Goal: Task Accomplishment & Management: Complete application form

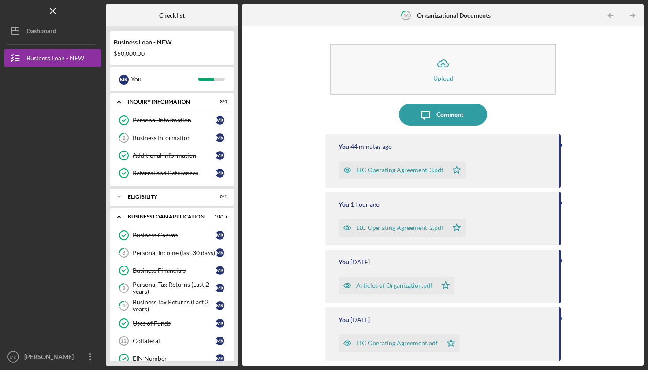
scroll to position [39, 0]
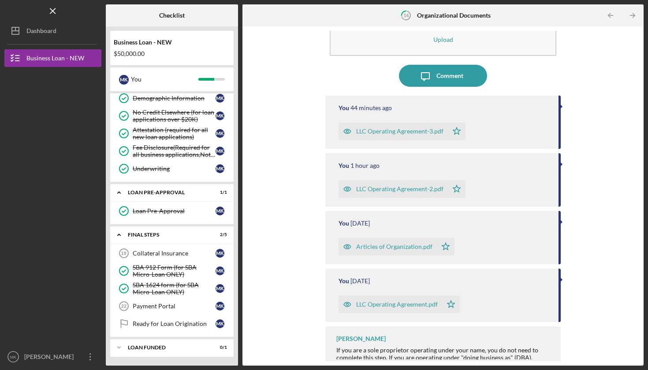
click at [383, 304] on div "LLC Operating Agreement.pdf" at bounding box center [397, 304] width 82 height 7
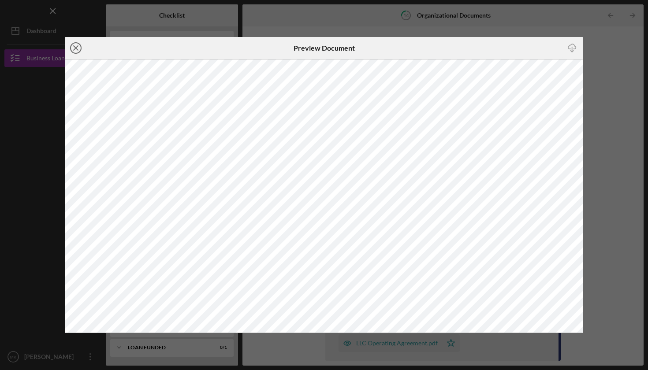
click at [79, 44] on circle at bounding box center [76, 48] width 11 height 11
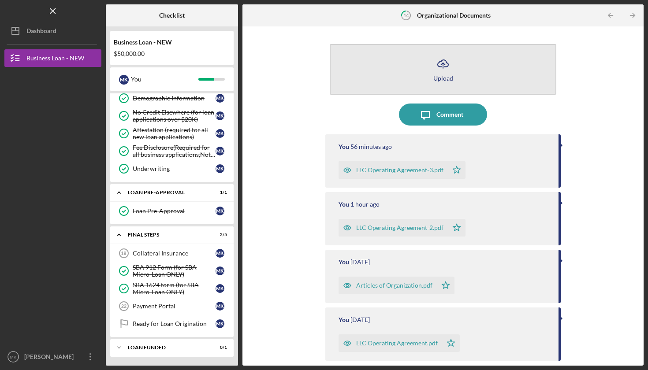
click at [445, 68] on icon "Icon/Upload" at bounding box center [443, 64] width 22 height 22
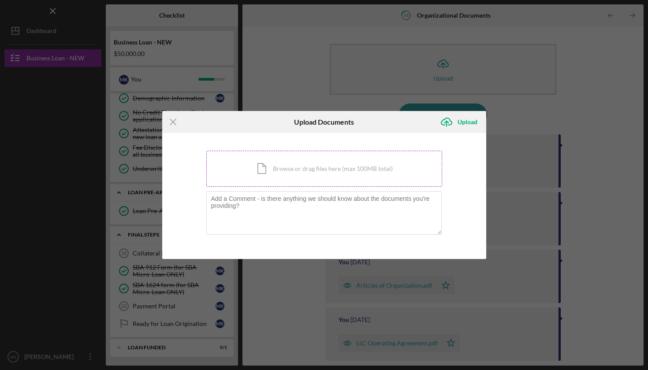
click at [307, 169] on div "Icon/Document Browse or drag files here (max 100MB total) Tap to choose files o…" at bounding box center [324, 169] width 236 height 36
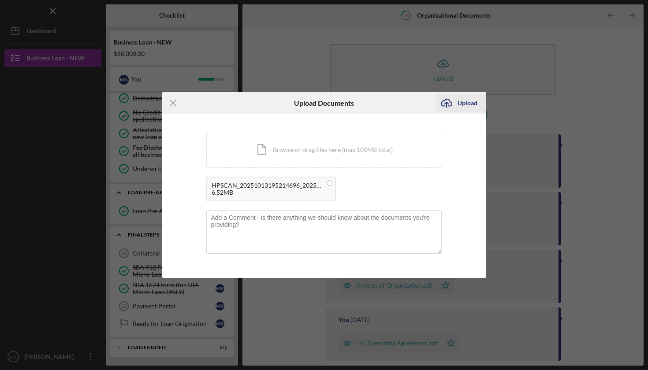
click at [465, 102] on div "Upload" at bounding box center [467, 103] width 20 height 18
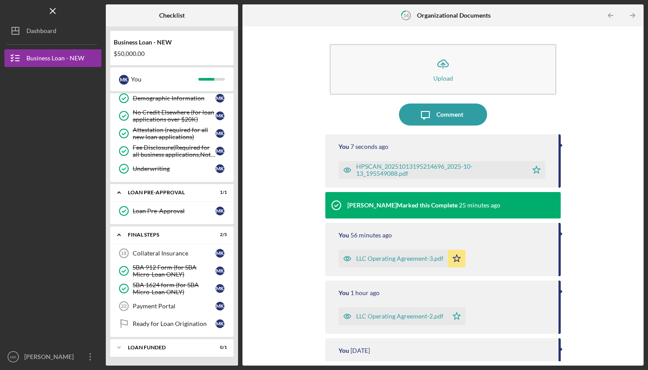
click at [595, 270] on div "Icon/Upload Upload Icon/Message Comment You 7 seconds ago HPSCAN_20251013195214…" at bounding box center [443, 196] width 392 height 331
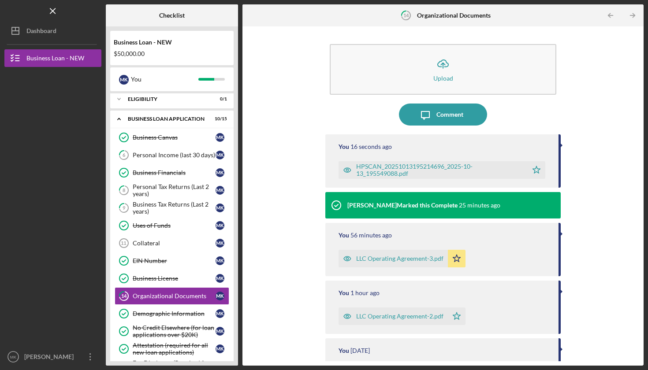
scroll to position [97, 0]
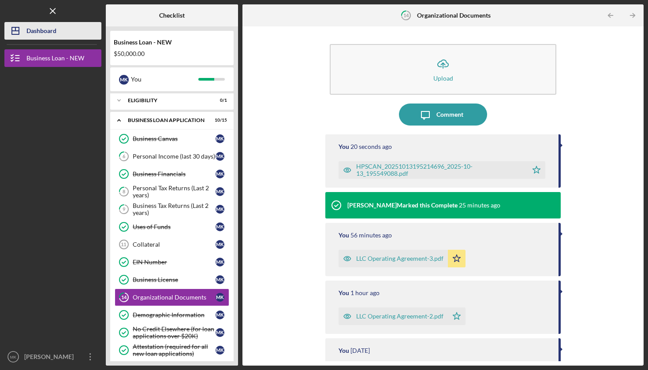
click at [32, 26] on div "Dashboard" at bounding box center [41, 32] width 30 height 20
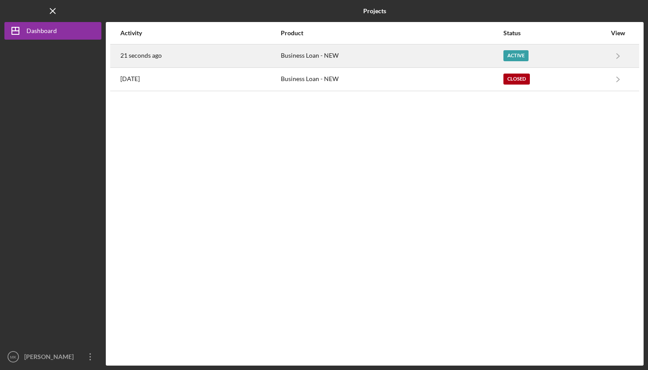
click at [294, 59] on div "Business Loan - NEW" at bounding box center [392, 56] width 222 height 22
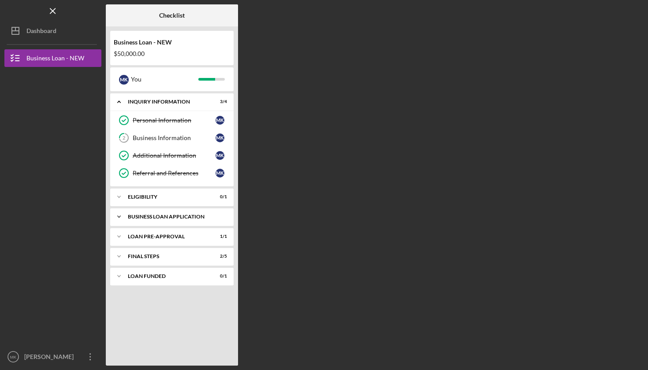
click at [171, 219] on div "BUSINESS LOAN APPLICATION" at bounding box center [175, 216] width 95 height 5
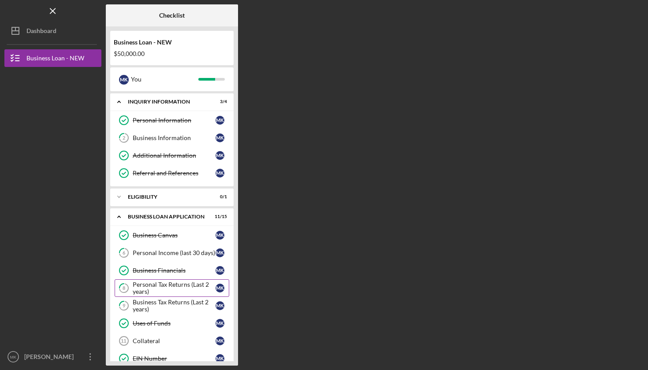
click at [170, 282] on div "Personal Tax Returns (Last 2 years)" at bounding box center [174, 288] width 83 height 14
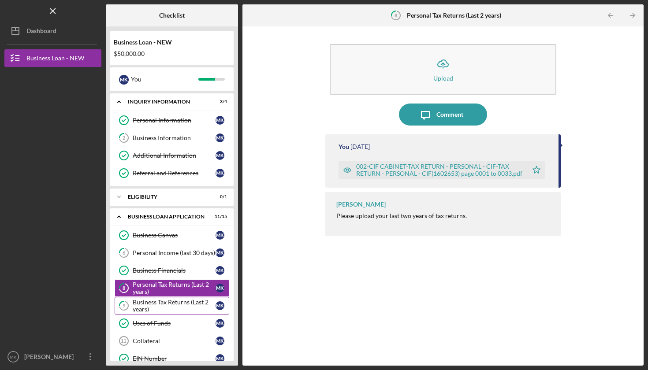
click at [167, 306] on div "Business Tax Returns (Last 2 years)" at bounding box center [174, 306] width 83 height 14
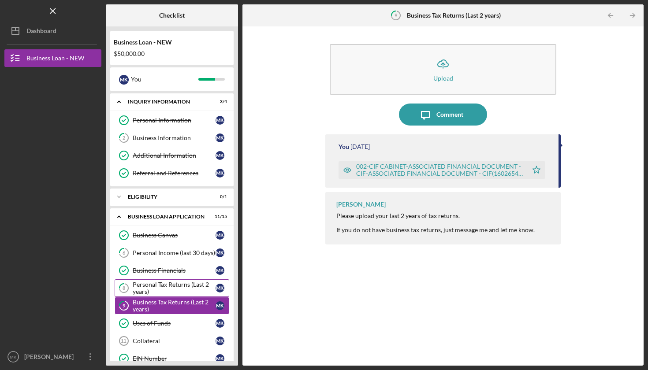
click at [166, 285] on div "Personal Tax Returns (Last 2 years)" at bounding box center [174, 288] width 83 height 14
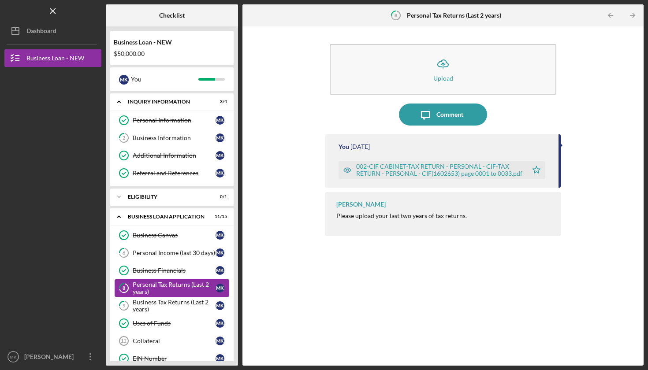
scroll to position [50, 0]
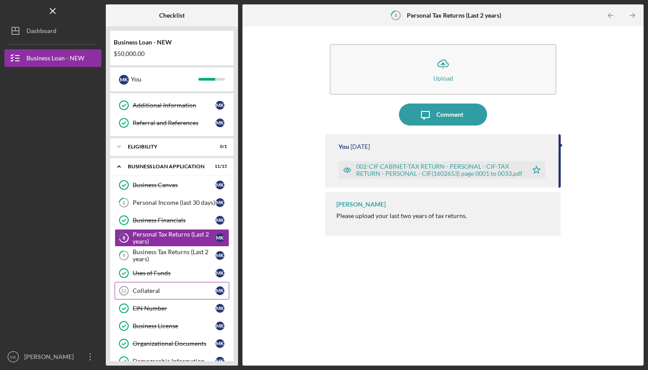
click at [143, 295] on link "Collateral 11 Collateral M K" at bounding box center [172, 291] width 115 height 18
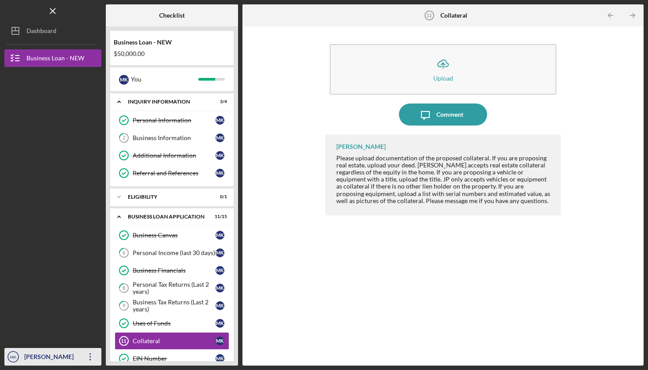
click at [45, 359] on div "[PERSON_NAME]" at bounding box center [50, 358] width 57 height 20
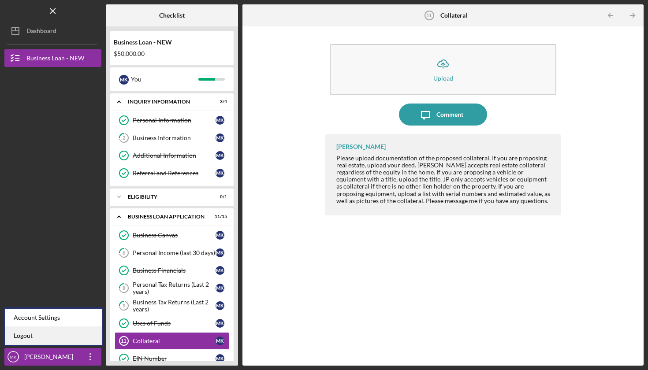
click at [30, 337] on link "Logout" at bounding box center [53, 336] width 97 height 18
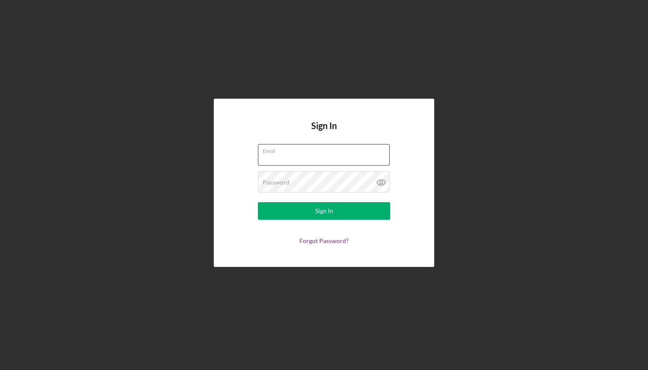
type input "[EMAIL_ADDRESS][DOMAIN_NAME]"
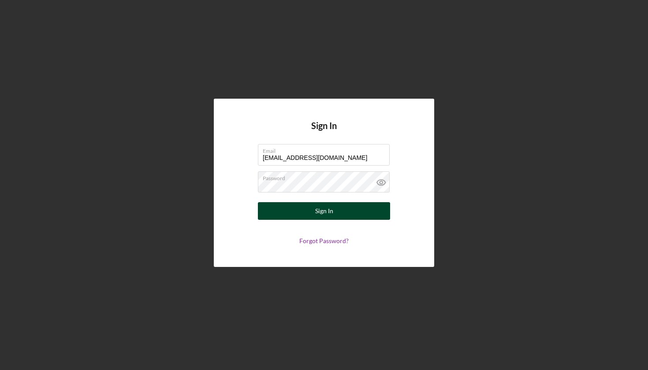
click at [322, 212] on div "Sign In" at bounding box center [324, 211] width 18 height 18
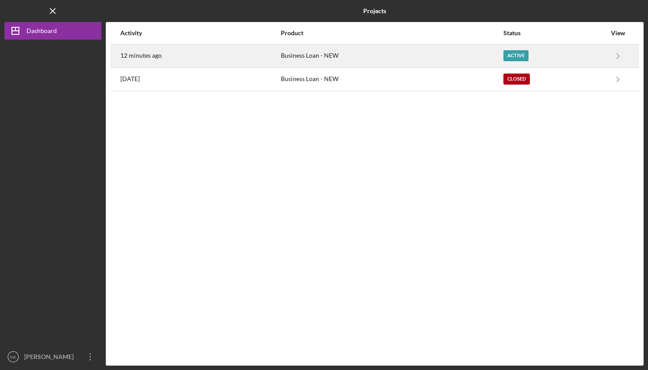
click at [215, 57] on div "12 minutes ago" at bounding box center [200, 56] width 160 height 22
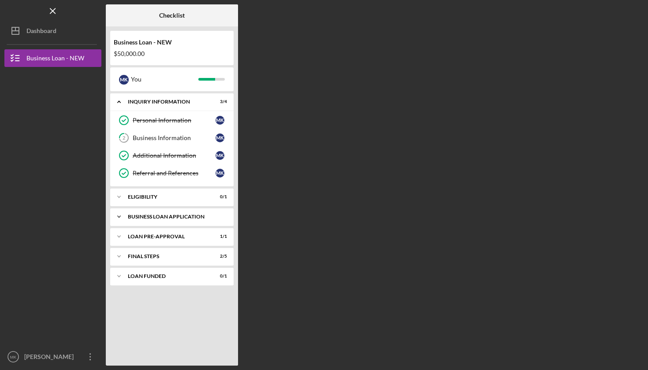
click at [162, 216] on div "BUSINESS LOAN APPLICATION" at bounding box center [175, 216] width 95 height 5
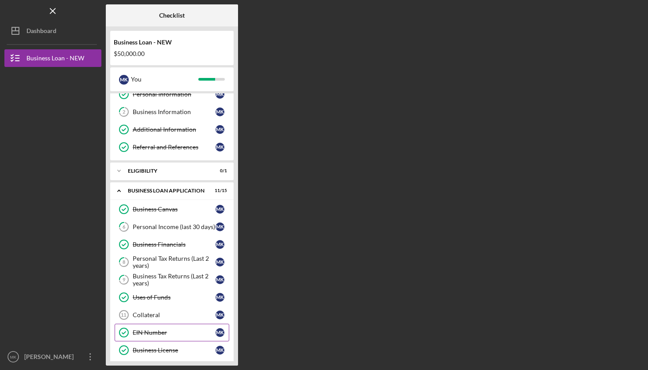
scroll to position [32, 0]
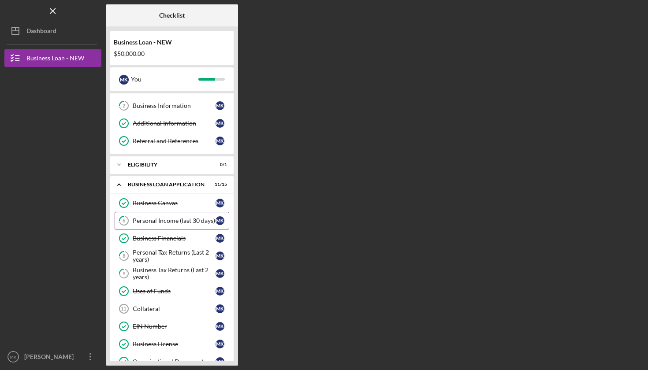
click at [178, 223] on div "Personal Income (last 30 days)" at bounding box center [174, 220] width 83 height 7
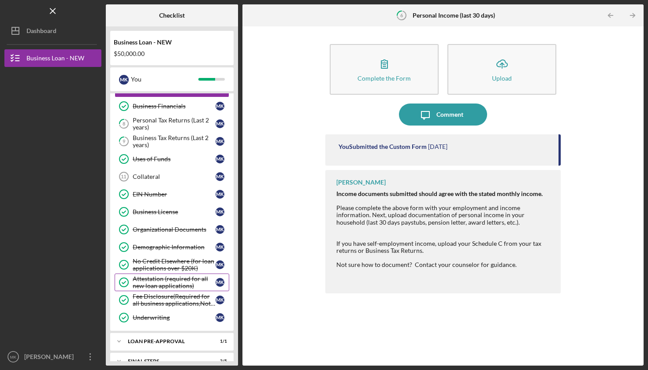
scroll to position [175, 0]
